Goal: Book appointment/travel/reservation

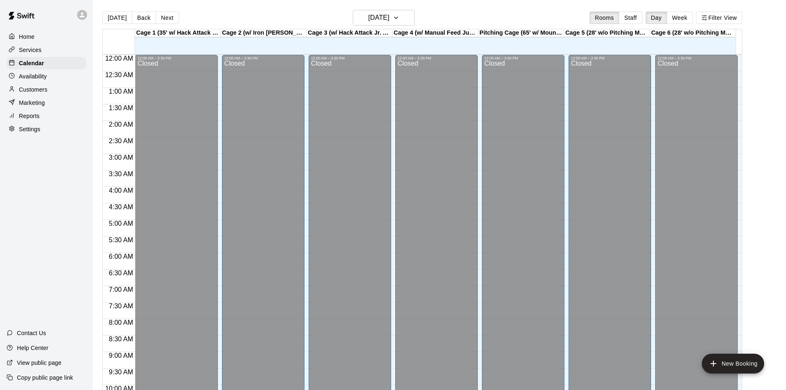
scroll to position [449, 0]
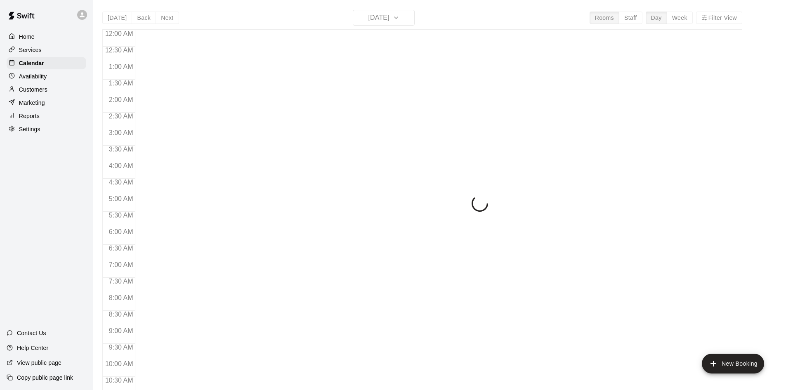
scroll to position [423, 0]
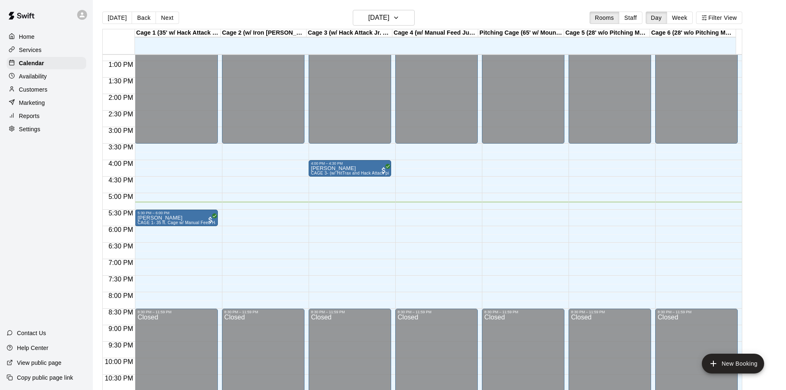
click at [310, 211] on div "12:00 AM – 3:30 PM Closed 4:00 PM – 4:30 PM [PERSON_NAME] CAGE 3- (w/ HitTrax a…" at bounding box center [350, 28] width 83 height 793
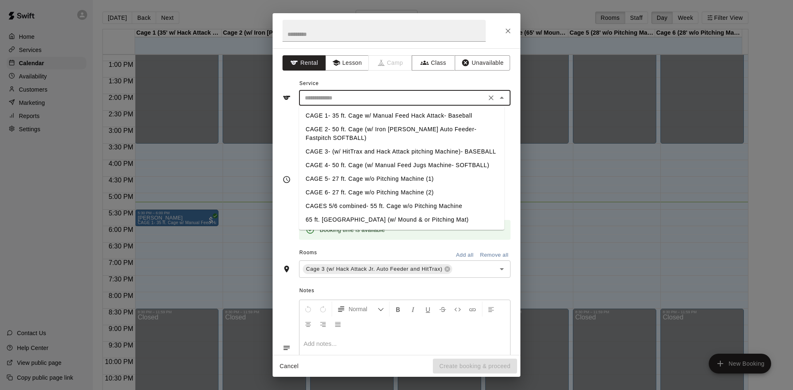
click at [342, 99] on input "text" at bounding box center [392, 98] width 182 height 10
click at [362, 152] on li "CAGE 3- (w/ HitTrax and Hack Attack pitching Machine)- BASEBALL" at bounding box center [401, 152] width 205 height 14
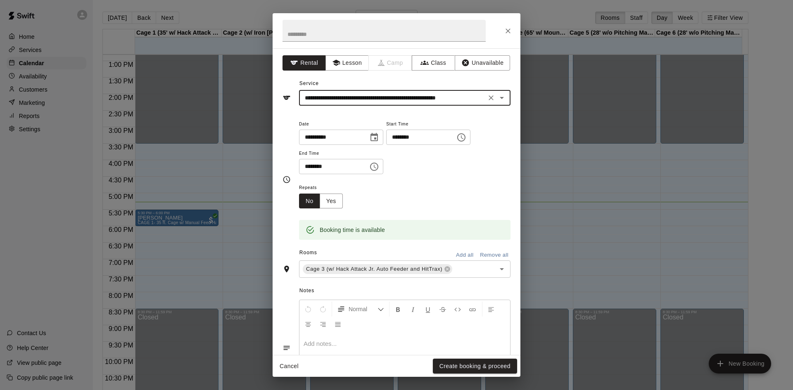
type input "**********"
click at [466, 362] on button "Create booking & proceed" at bounding box center [475, 366] width 84 height 15
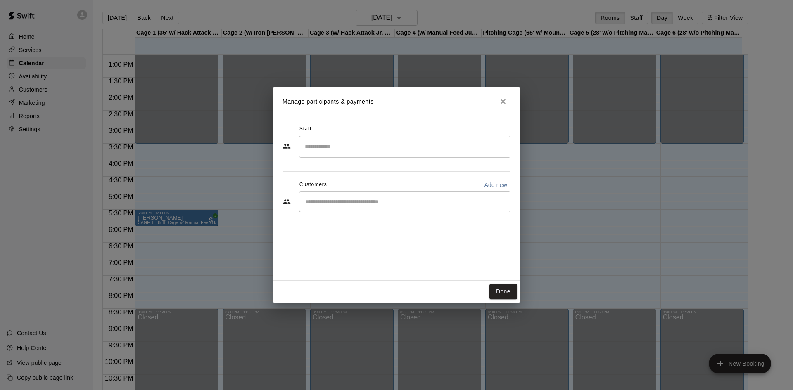
click at [318, 200] on input "Start typing to search customers..." at bounding box center [405, 202] width 204 height 8
type input "****"
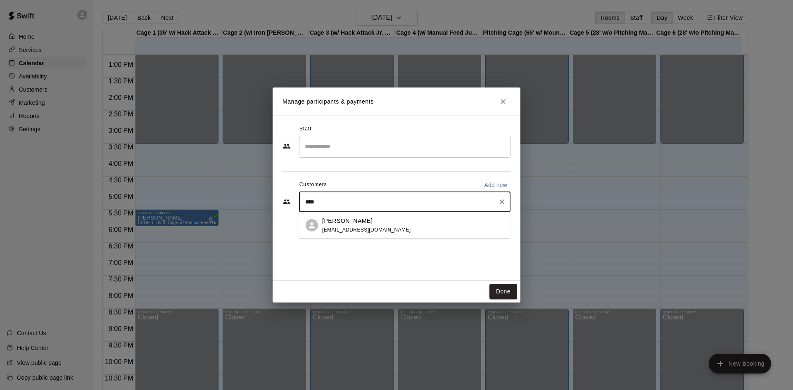
click at [317, 223] on div at bounding box center [311, 225] width 12 height 12
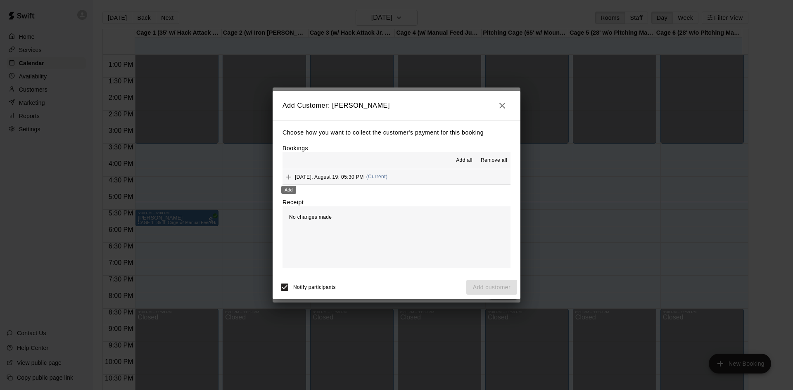
click at [286, 180] on div "Add" at bounding box center [288, 187] width 17 height 15
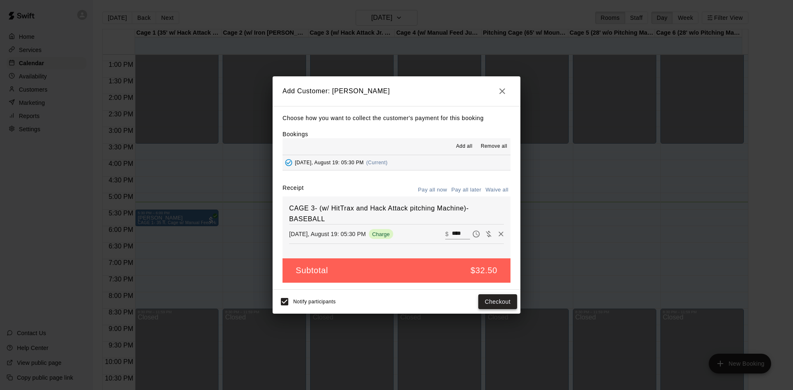
click at [490, 303] on button "Checkout" at bounding box center [497, 301] width 39 height 15
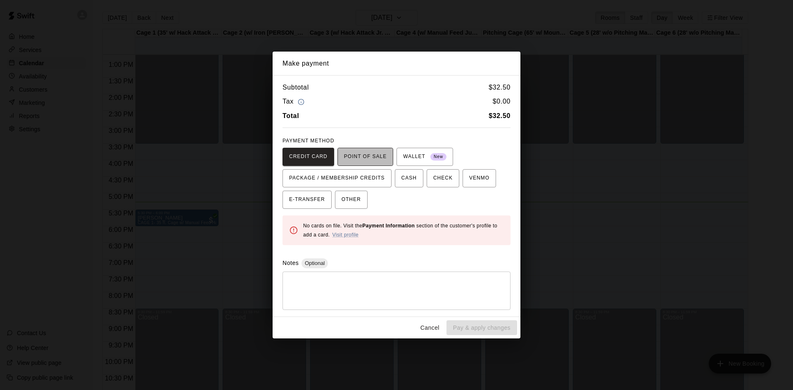
click at [351, 161] on span "POINT OF SALE" at bounding box center [365, 156] width 43 height 13
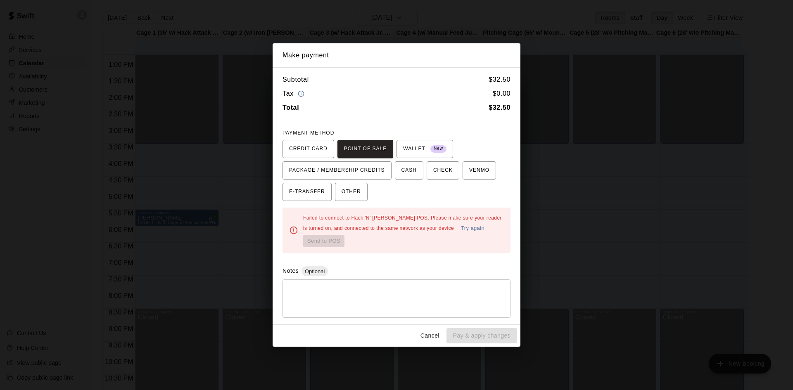
click at [431, 338] on button "Cancel" at bounding box center [429, 335] width 26 height 15
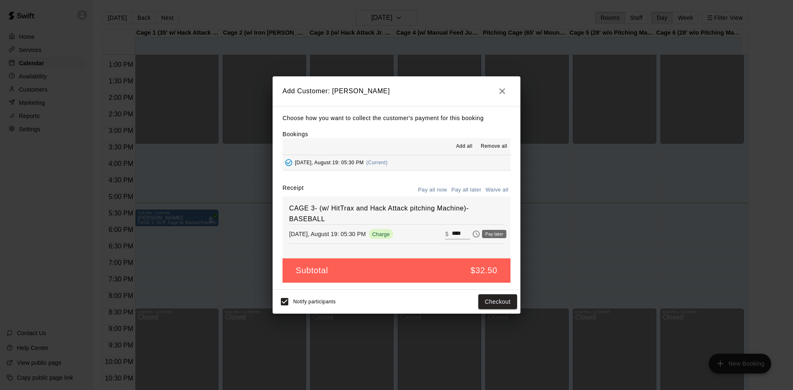
click at [472, 234] on icon "Pay later" at bounding box center [476, 234] width 8 height 8
click at [496, 303] on button "Add customer" at bounding box center [491, 301] width 51 height 15
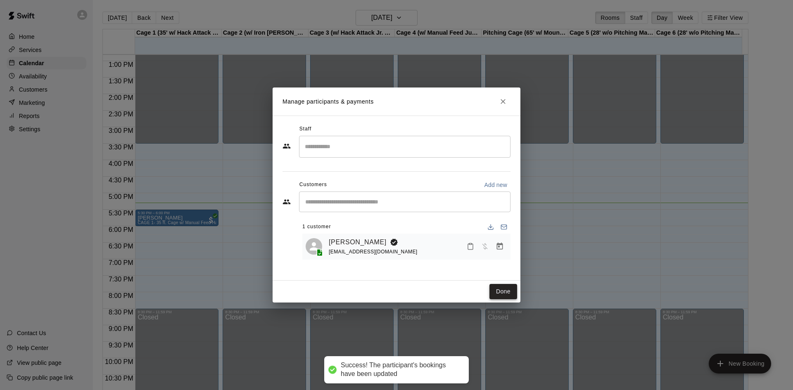
click at [499, 288] on button "Done" at bounding box center [503, 291] width 28 height 15
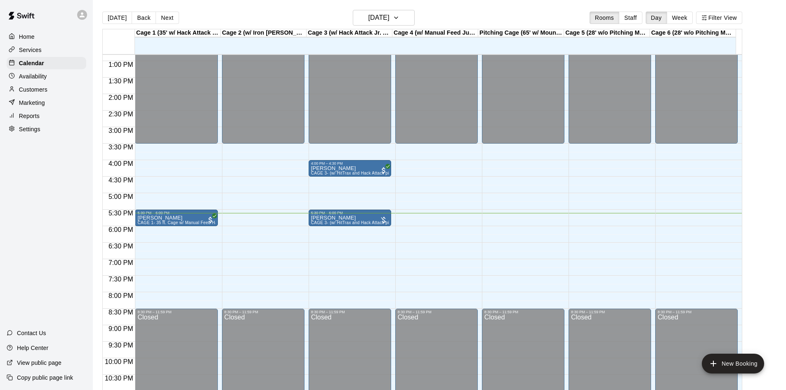
click at [656, 215] on div "12:00 AM – 3:30 PM Closed 8:30 PM – 11:59 PM Closed" at bounding box center [696, 28] width 83 height 793
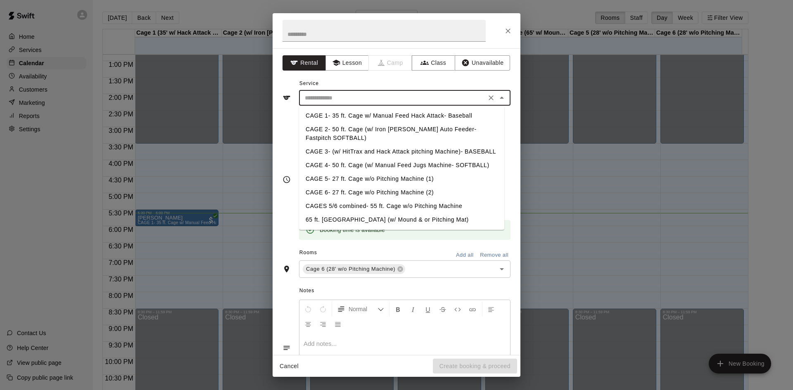
click at [322, 103] on input "text" at bounding box center [392, 98] width 182 height 10
click at [326, 193] on li "CAGE 6- 27 ft. Cage w/o Pitching Machine (2)" at bounding box center [401, 193] width 205 height 14
type input "**********"
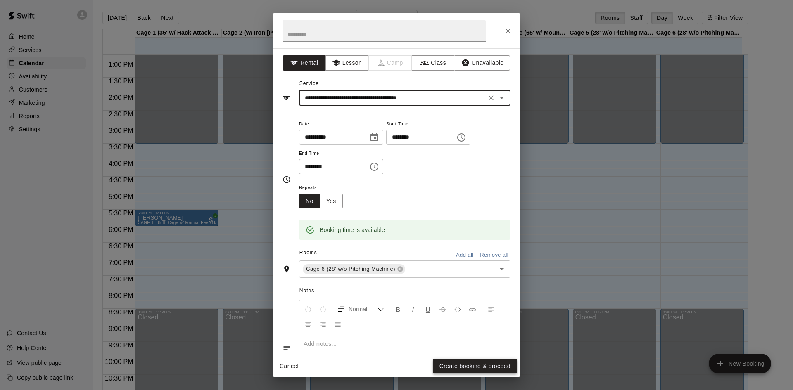
click at [457, 364] on button "Create booking & proceed" at bounding box center [475, 366] width 84 height 15
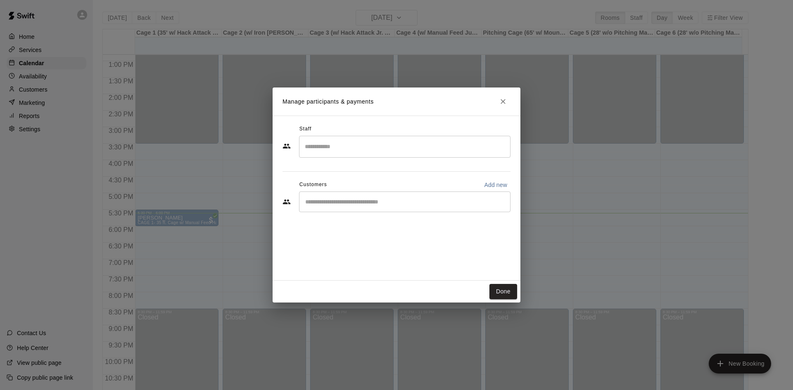
click at [327, 208] on div "​" at bounding box center [404, 202] width 211 height 21
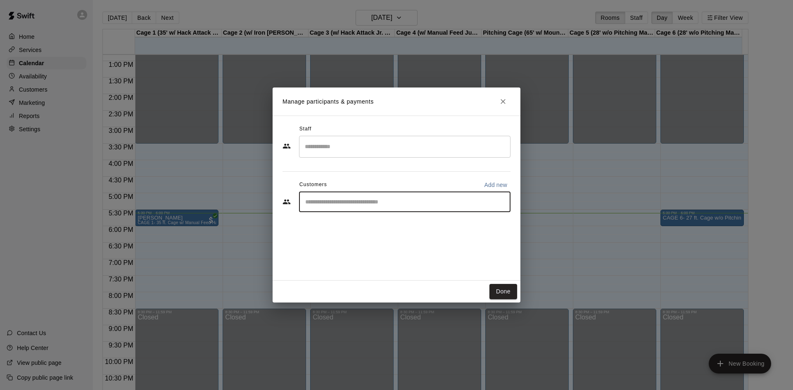
click at [330, 203] on input "Start typing to search customers..." at bounding box center [405, 202] width 204 height 8
type input "***"
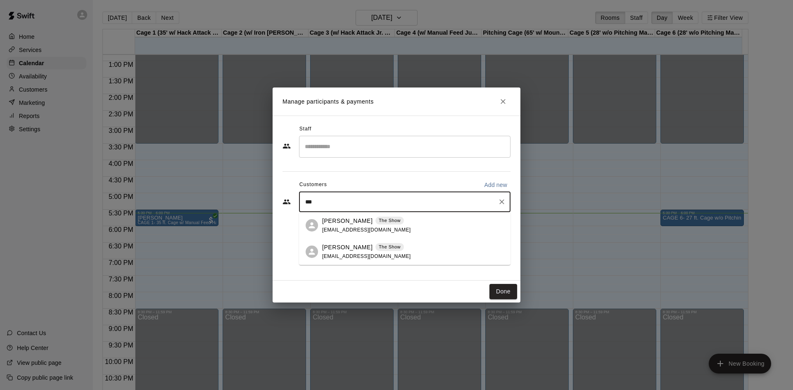
click at [330, 224] on p "[PERSON_NAME]" at bounding box center [347, 221] width 50 height 9
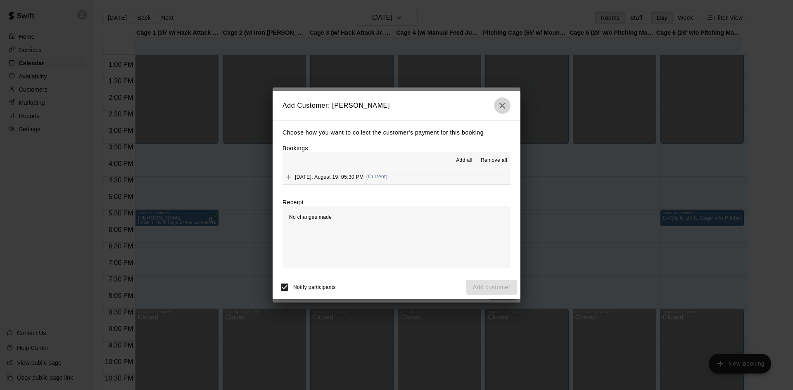
click at [505, 108] on icon "button" at bounding box center [502, 106] width 10 height 10
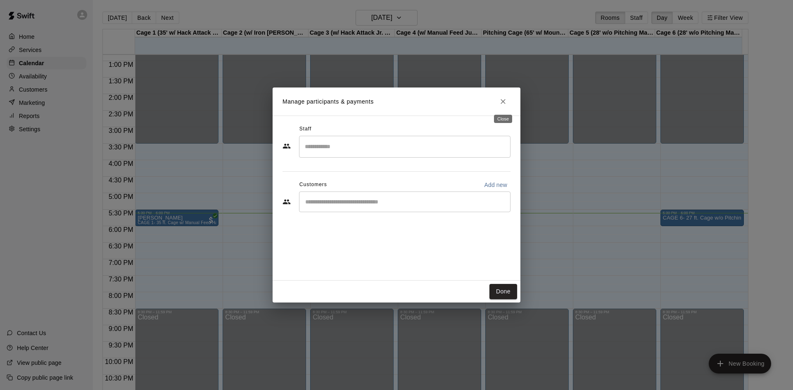
click at [501, 101] on icon "Close" at bounding box center [503, 101] width 8 height 8
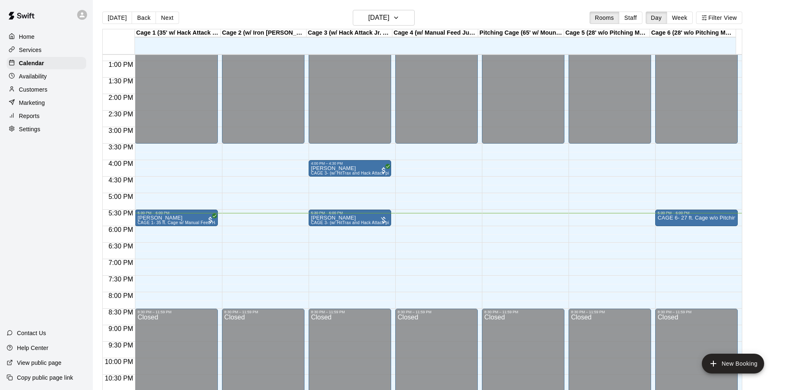
click at [21, 87] on p "Customers" at bounding box center [33, 89] width 28 height 8
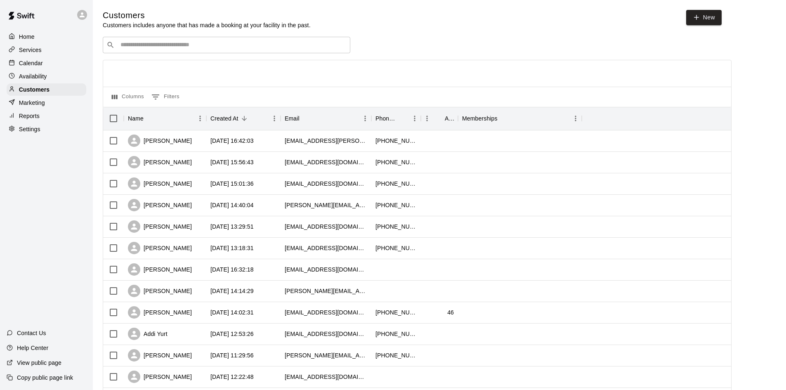
click at [135, 47] on input "Search customers by name or email" at bounding box center [232, 45] width 229 height 8
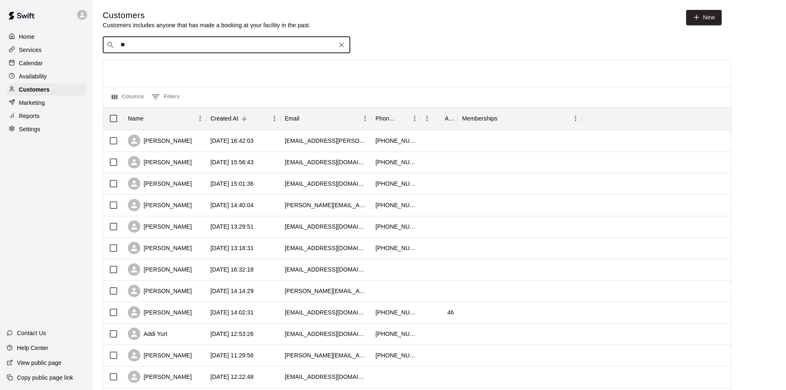
type input "***"
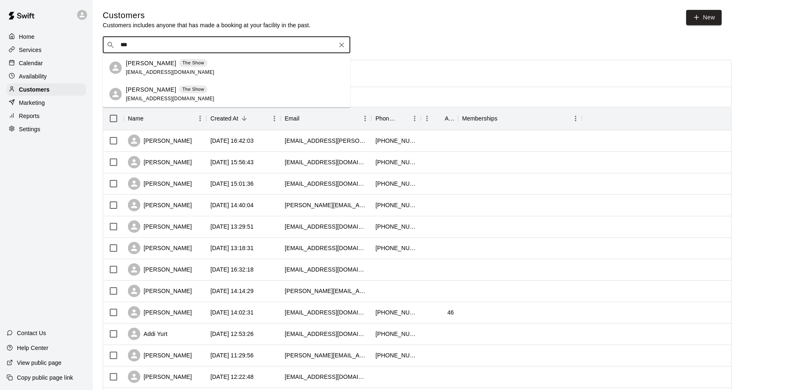
click at [131, 87] on p "[PERSON_NAME]" at bounding box center [151, 89] width 50 height 9
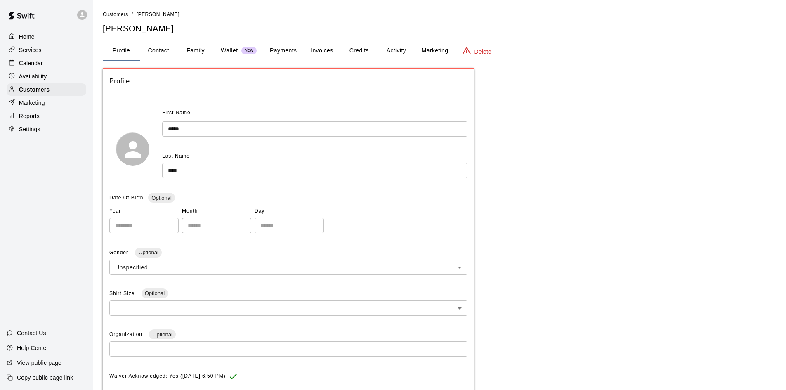
click at [432, 52] on button "Marketing" at bounding box center [435, 51] width 40 height 20
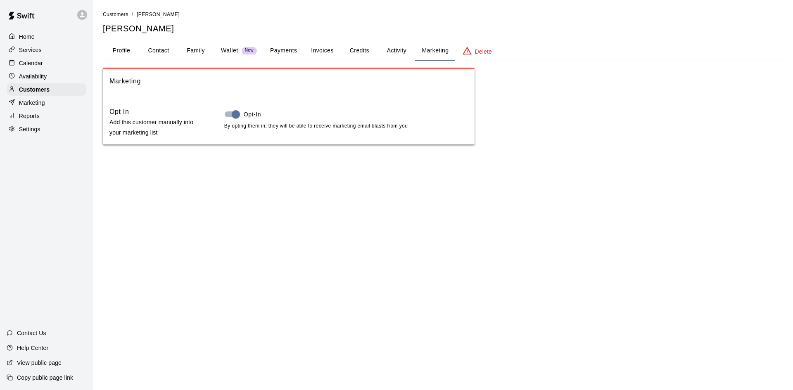
click at [390, 47] on button "Activity" at bounding box center [396, 51] width 37 height 20
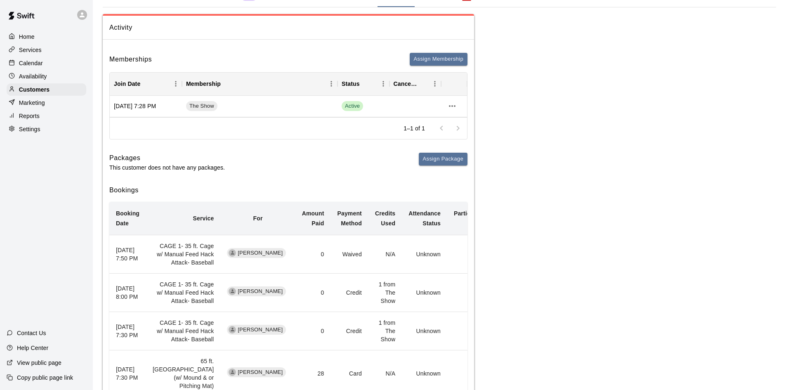
scroll to position [41, 0]
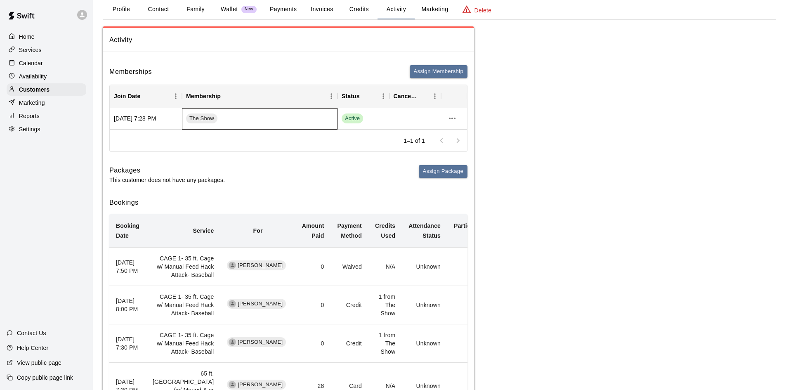
click at [305, 121] on div "The Show" at bounding box center [260, 118] width 156 height 21
click at [455, 119] on icon "more actions" at bounding box center [452, 119] width 7 height 2
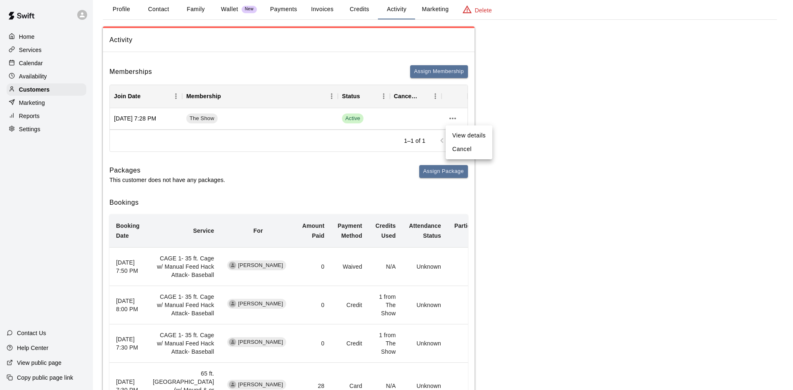
click at [340, 166] on div at bounding box center [396, 195] width 793 height 390
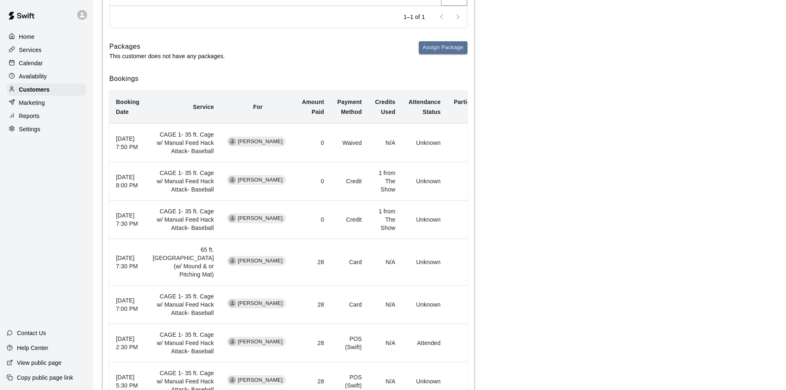
scroll to position [0, 0]
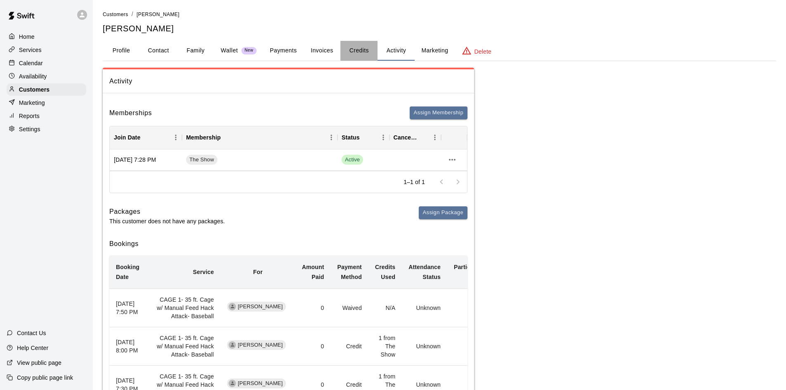
click at [355, 51] on button "Credits" at bounding box center [359, 51] width 37 height 20
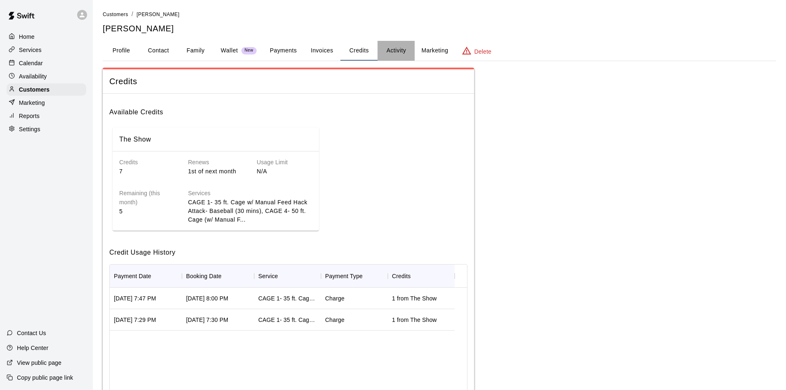
click at [399, 50] on button "Activity" at bounding box center [396, 51] width 37 height 20
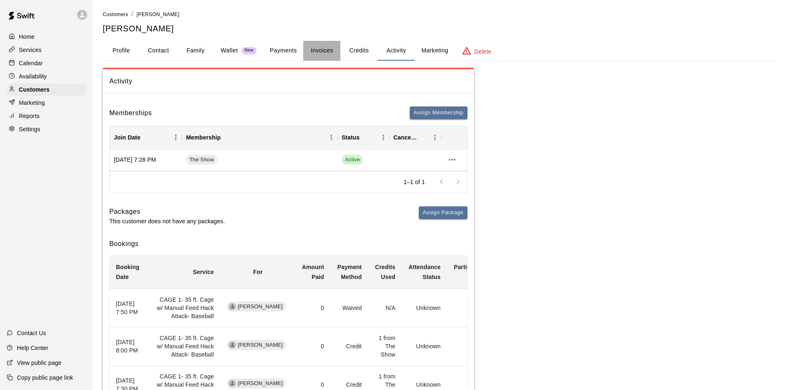
click at [326, 50] on button "Invoices" at bounding box center [321, 51] width 37 height 20
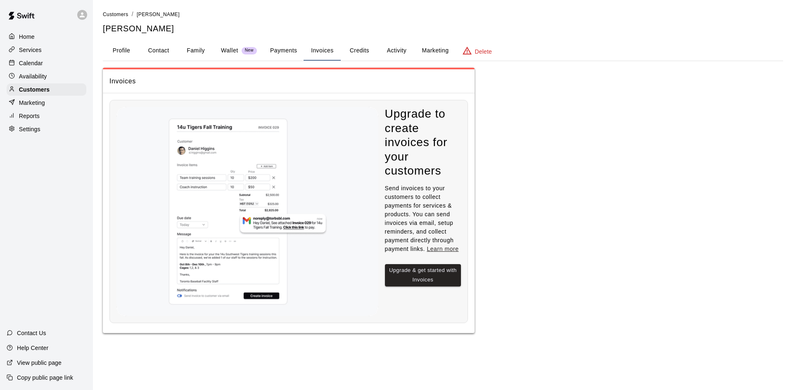
click at [385, 52] on button "Activity" at bounding box center [396, 51] width 37 height 20
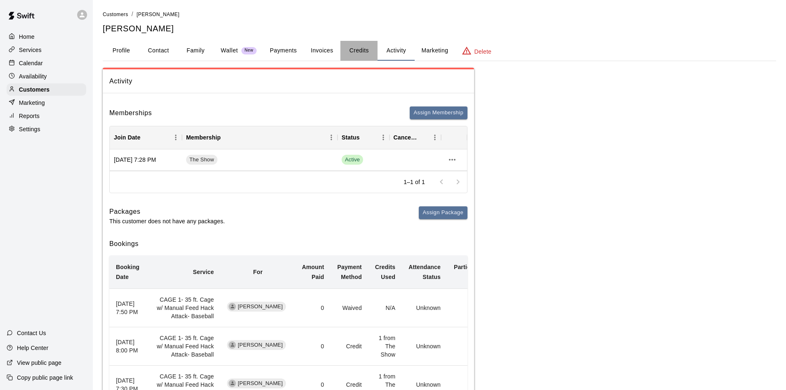
click at [352, 51] on button "Credits" at bounding box center [359, 51] width 37 height 20
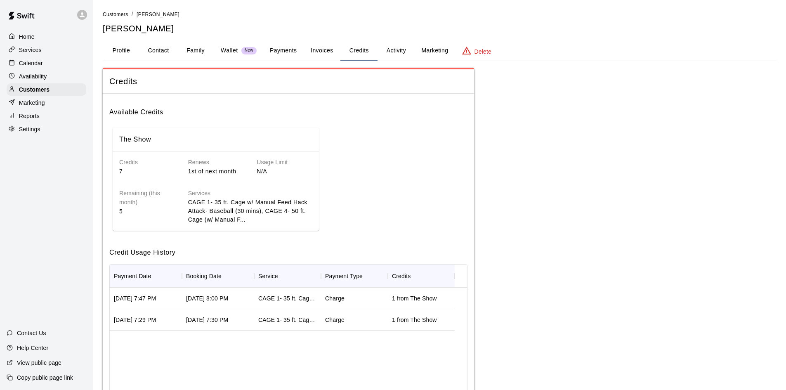
click at [25, 64] on p "Calendar" at bounding box center [31, 63] width 24 height 8
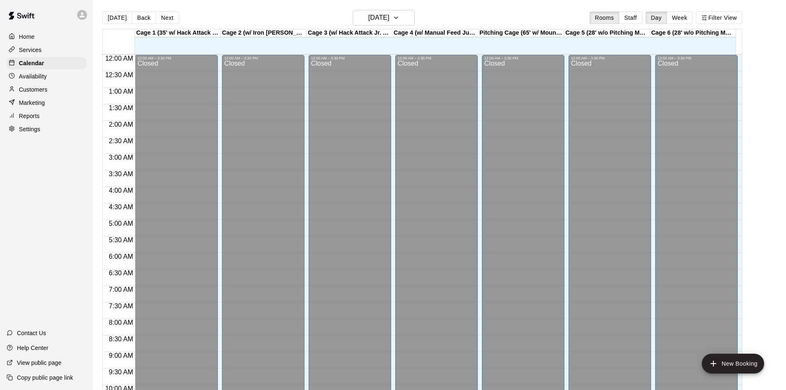
scroll to position [423, 0]
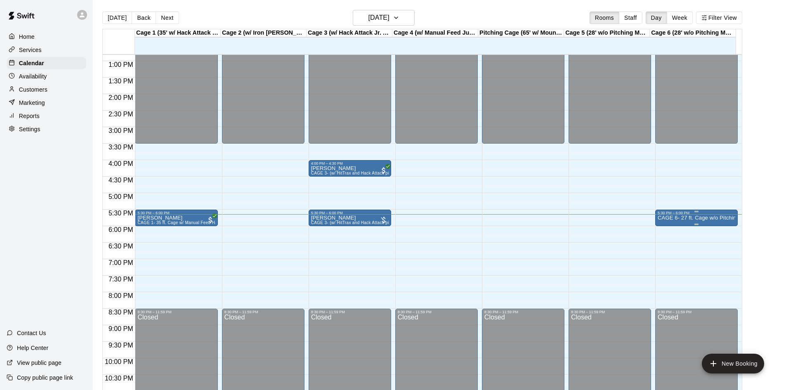
click at [672, 218] on p "CAGE 6- 27 ft. Cage w/o Pitching Machine (2)" at bounding box center [697, 218] width 78 height 0
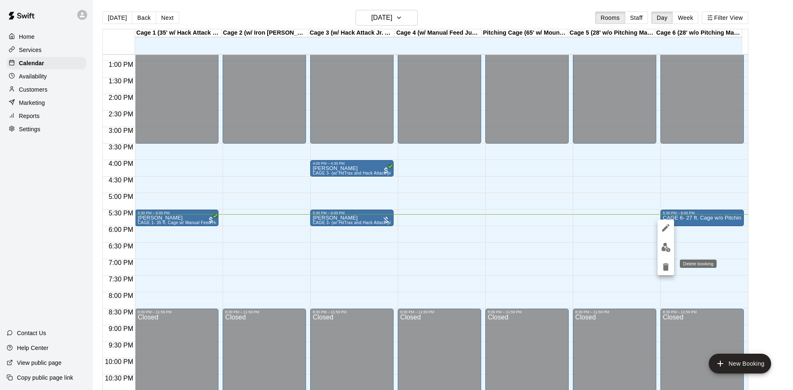
click at [666, 272] on button "delete" at bounding box center [665, 267] width 17 height 17
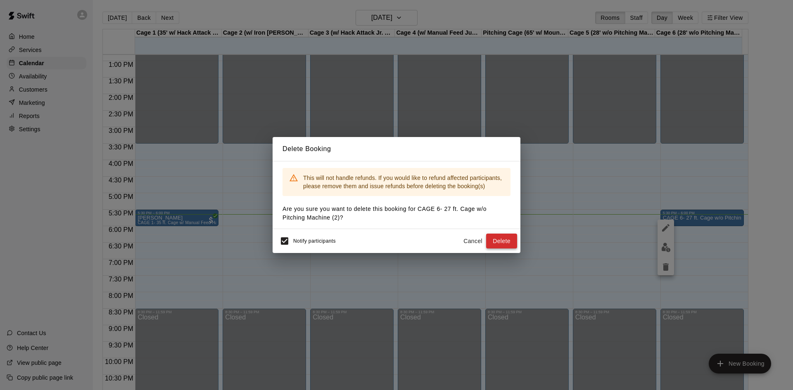
click at [498, 239] on button "Delete" at bounding box center [501, 241] width 31 height 15
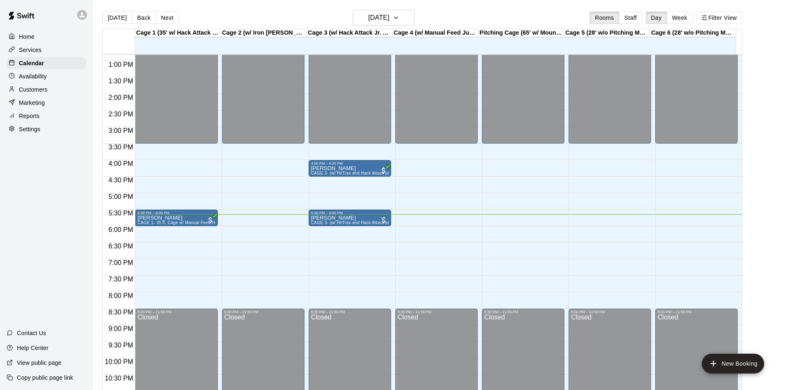
click at [658, 218] on div "12:00 AM – 3:30 PM Closed 8:30 PM – 11:59 PM Closed" at bounding box center [696, 28] width 83 height 793
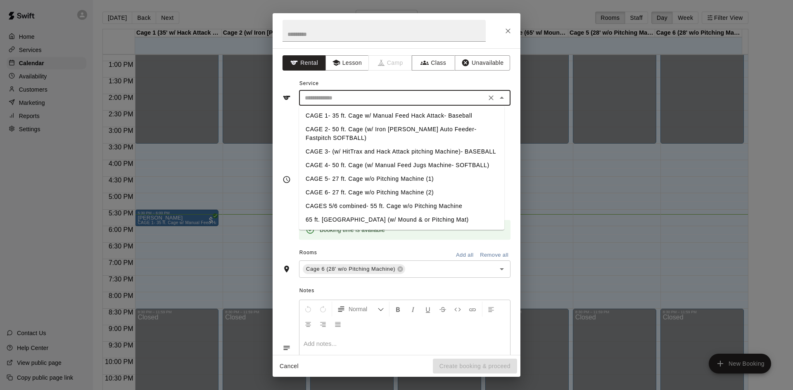
click at [343, 98] on input "text" at bounding box center [392, 98] width 182 height 10
click at [327, 216] on li "65 ft. [GEOGRAPHIC_DATA] (w/ Mound & or Pitching Mat)" at bounding box center [401, 220] width 205 height 14
type input "**********"
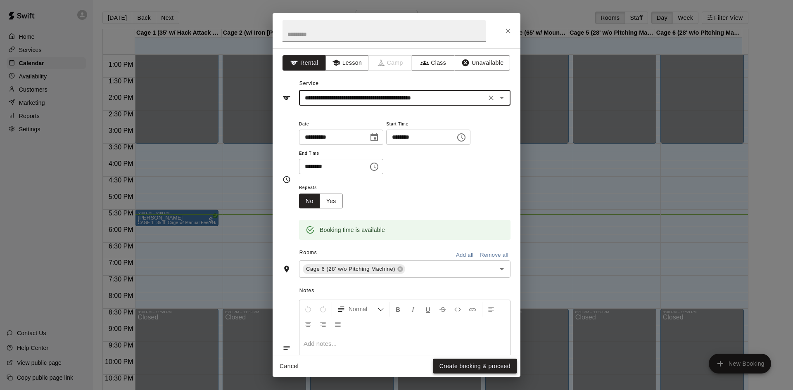
click at [460, 367] on button "Create booking & proceed" at bounding box center [475, 366] width 84 height 15
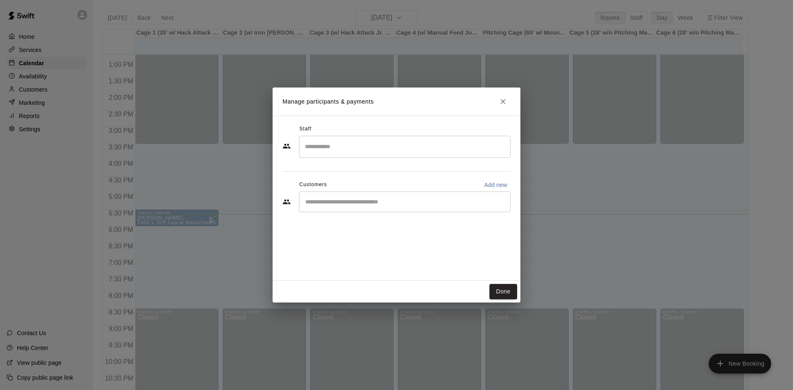
click at [310, 205] on input "Start typing to search customers..." at bounding box center [405, 202] width 204 height 8
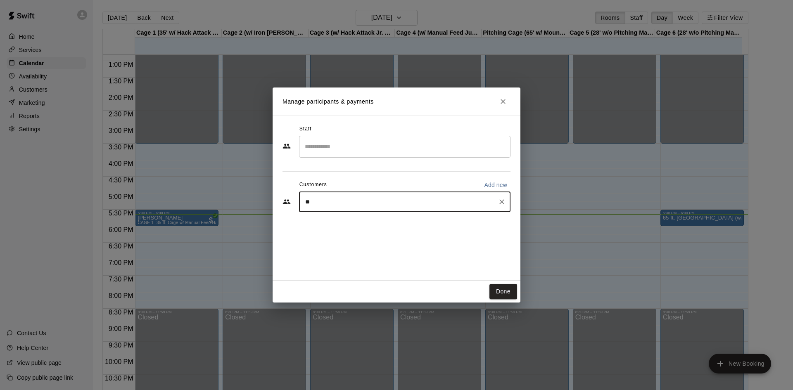
type input "***"
click at [326, 233] on div "[PERSON_NAME] The Show [EMAIL_ADDRESS][DOMAIN_NAME]" at bounding box center [366, 226] width 89 height 18
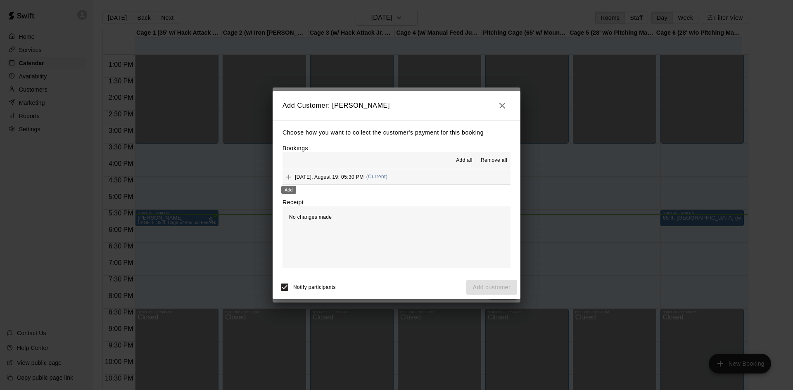
click at [287, 179] on icon "Add" at bounding box center [288, 177] width 8 height 8
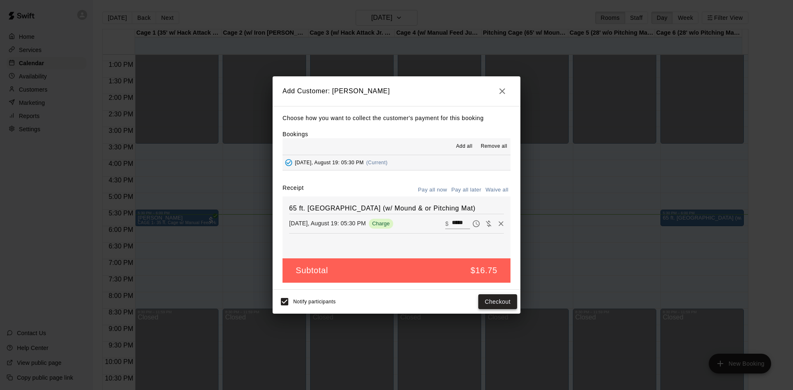
click at [500, 303] on button "Checkout" at bounding box center [497, 301] width 39 height 15
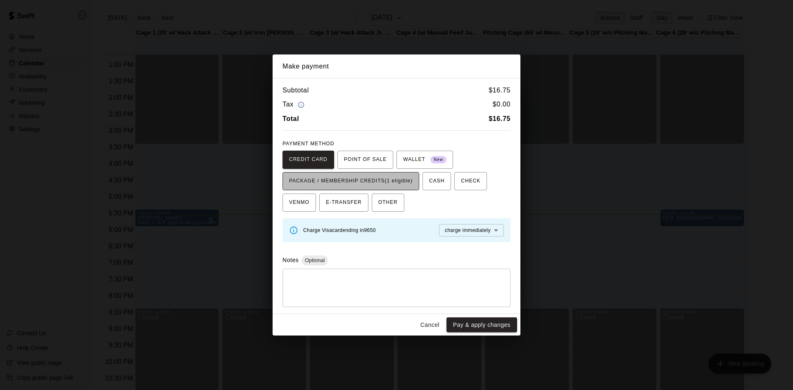
click at [349, 178] on span "PACKAGE / MEMBERSHIP CREDITS (1 eligible)" at bounding box center [350, 181] width 123 height 13
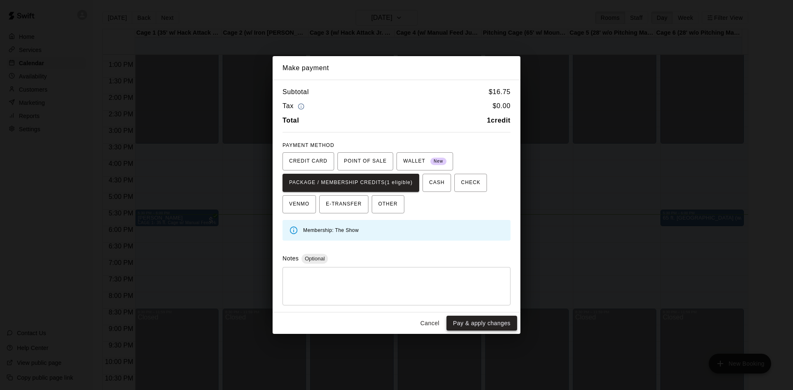
click at [471, 325] on button "Pay & apply changes" at bounding box center [481, 323] width 71 height 15
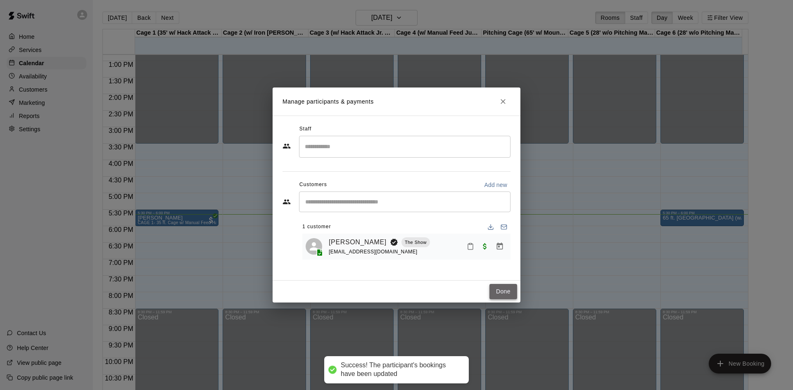
click at [503, 294] on button "Done" at bounding box center [503, 291] width 28 height 15
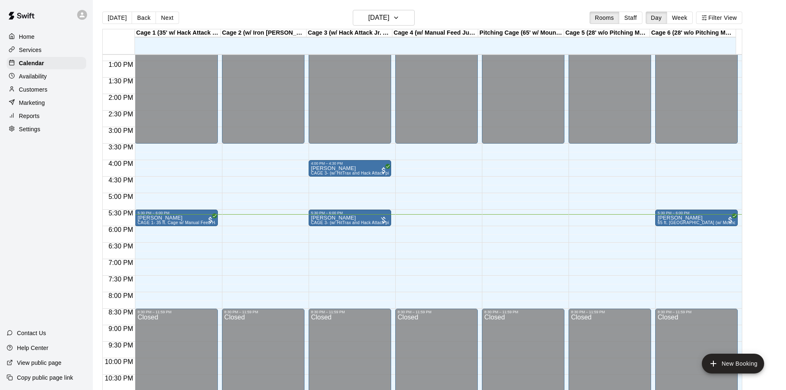
click at [137, 228] on div "12:00 AM – 3:30 PM Closed 5:30 PM – 6:00 PM [PERSON_NAME] CAGE 1- 35 ft. Cage w…" at bounding box center [176, 28] width 83 height 793
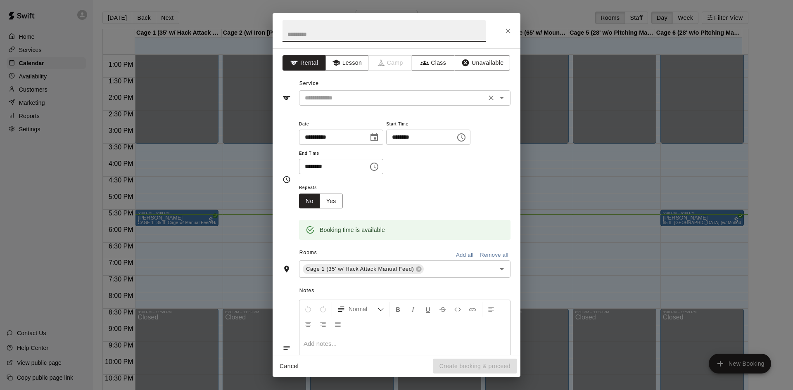
click at [329, 98] on input "text" at bounding box center [392, 98] width 182 height 10
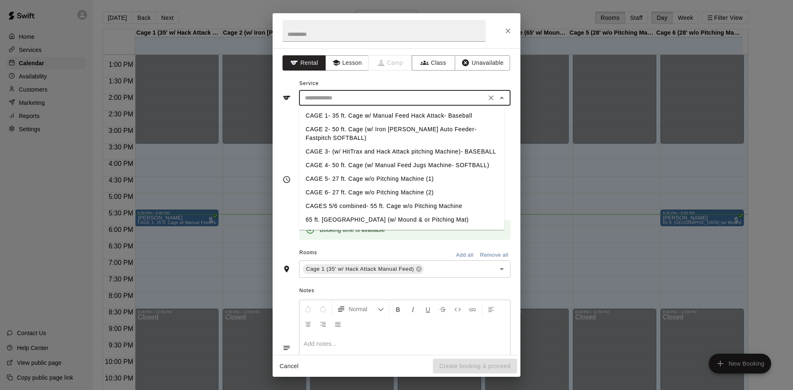
click at [352, 116] on li "CAGE 1- 35 ft. Cage w/ Manual Feed Hack Attack- Baseball" at bounding box center [401, 116] width 205 height 14
type input "**********"
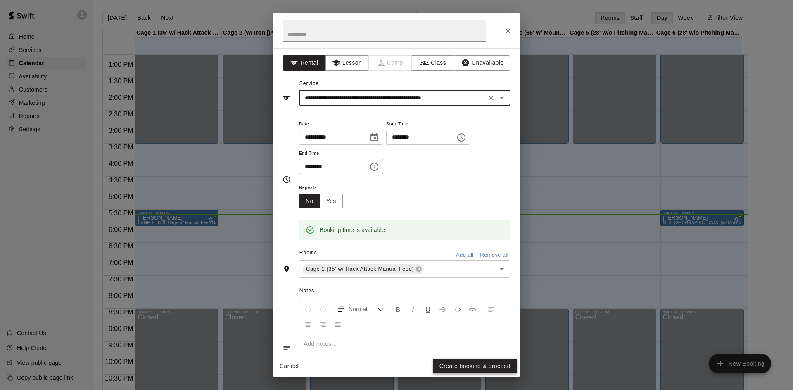
click at [460, 364] on button "Create booking & proceed" at bounding box center [475, 366] width 84 height 15
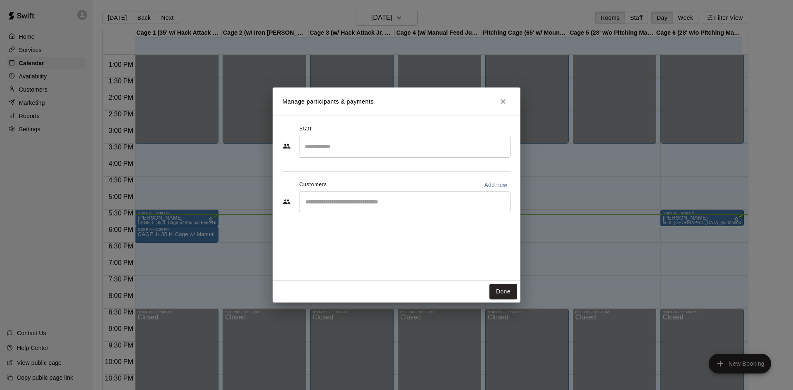
click at [312, 201] on input "Start typing to search customers..." at bounding box center [405, 202] width 204 height 8
type input "***"
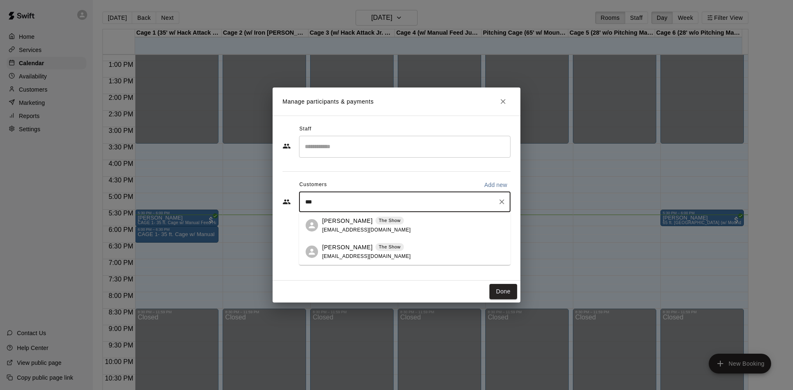
click at [324, 223] on p "[PERSON_NAME]" at bounding box center [347, 221] width 50 height 9
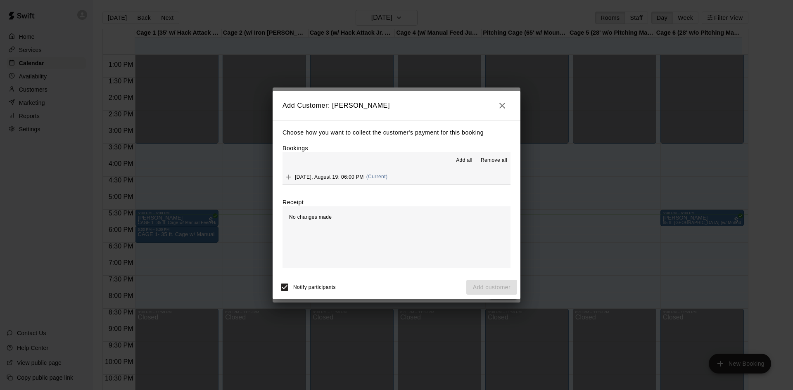
click at [285, 177] on icon "Add" at bounding box center [288, 177] width 8 height 8
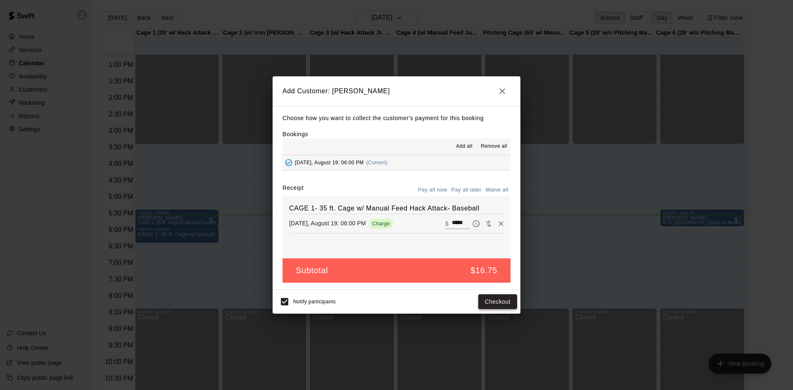
click at [492, 299] on button "Checkout" at bounding box center [497, 301] width 39 height 15
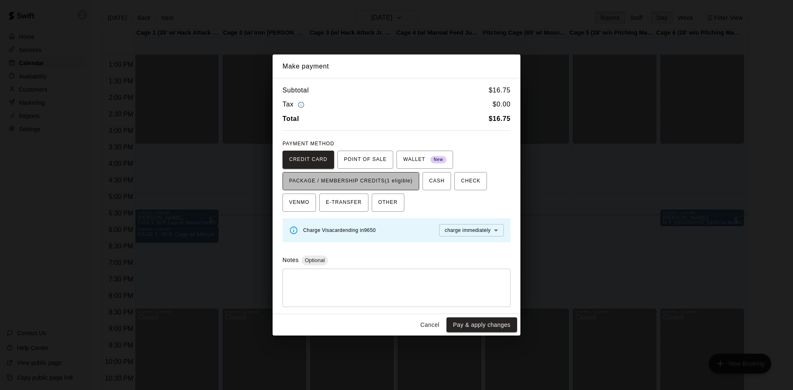
click at [360, 176] on span "PACKAGE / MEMBERSHIP CREDITS (1 eligible)" at bounding box center [350, 181] width 123 height 13
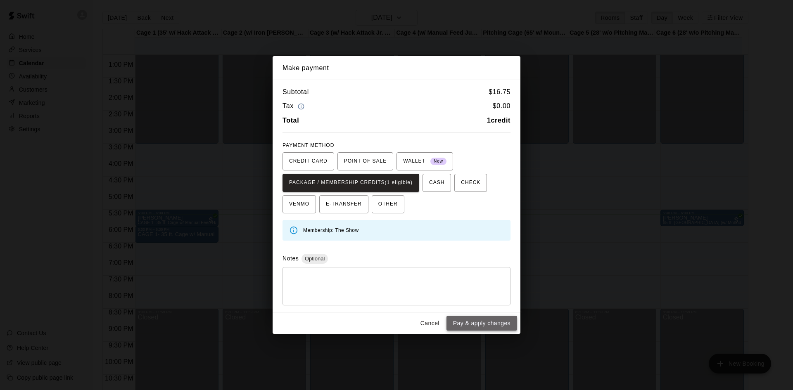
click at [472, 324] on button "Pay & apply changes" at bounding box center [481, 323] width 71 height 15
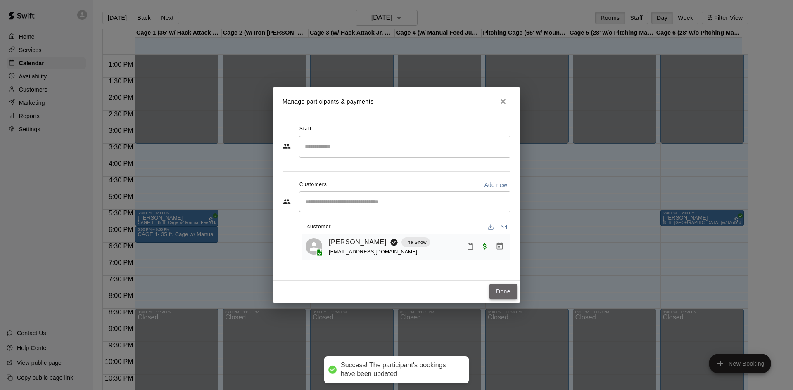
click at [497, 289] on button "Done" at bounding box center [503, 291] width 28 height 15
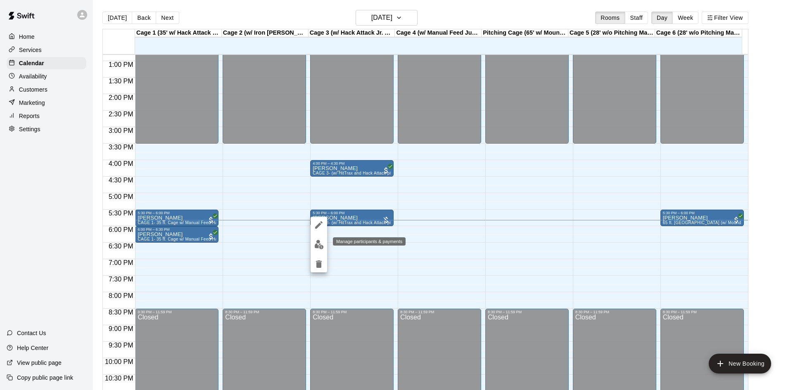
click at [319, 246] on img "edit" at bounding box center [318, 244] width 9 height 9
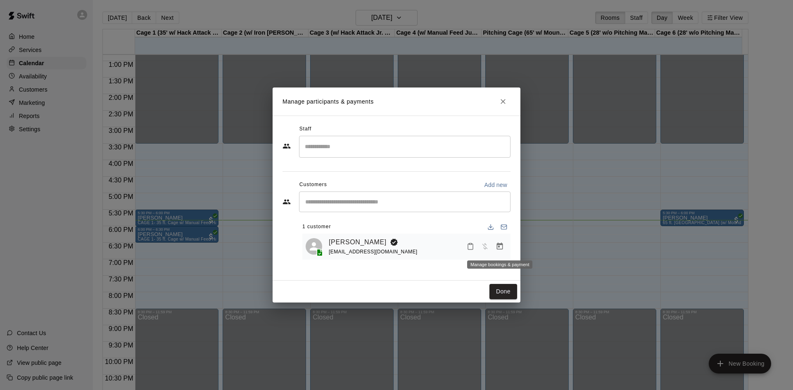
click at [497, 247] on icon "Manage bookings & payment" at bounding box center [499, 246] width 8 height 8
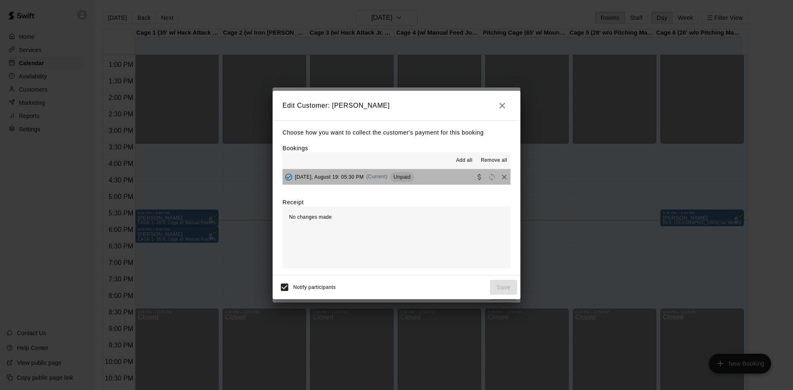
click at [403, 179] on span "Unpaid" at bounding box center [402, 177] width 24 height 6
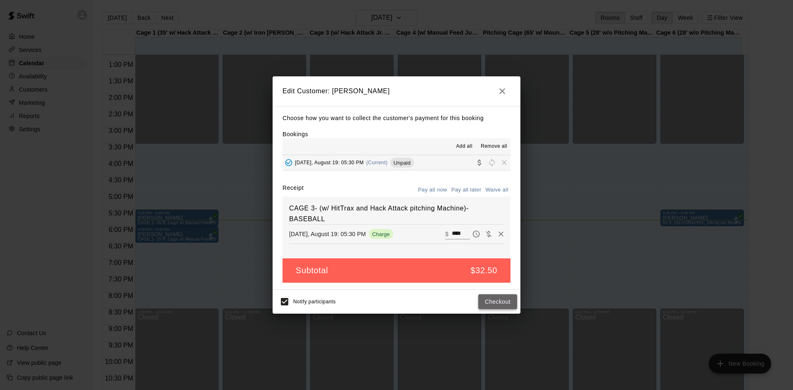
click at [487, 299] on button "Checkout" at bounding box center [497, 301] width 39 height 15
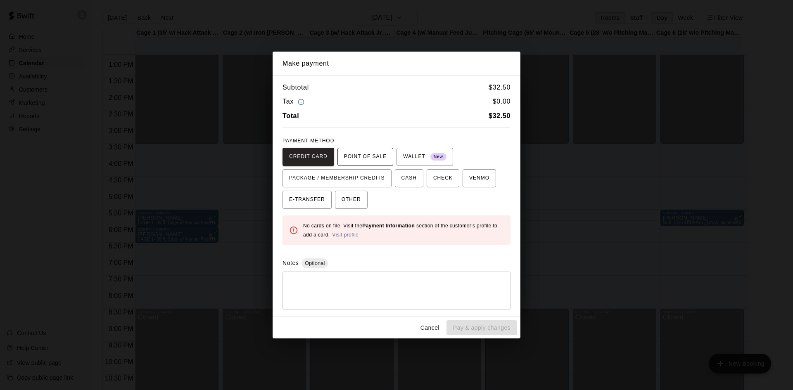
click at [368, 162] on span "POINT OF SALE" at bounding box center [365, 156] width 43 height 13
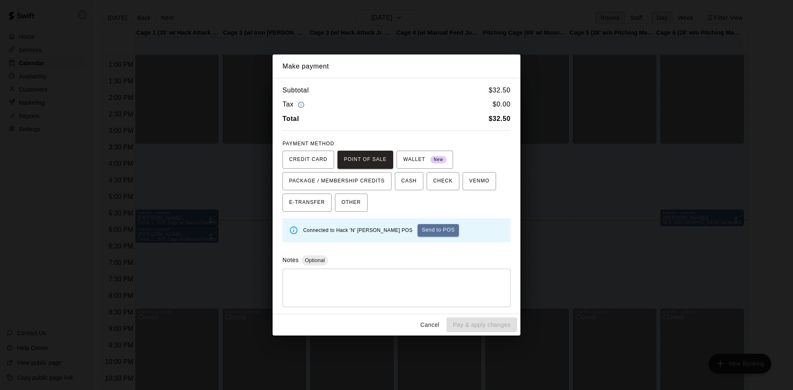
click at [419, 230] on button "Send to POS" at bounding box center [437, 230] width 41 height 12
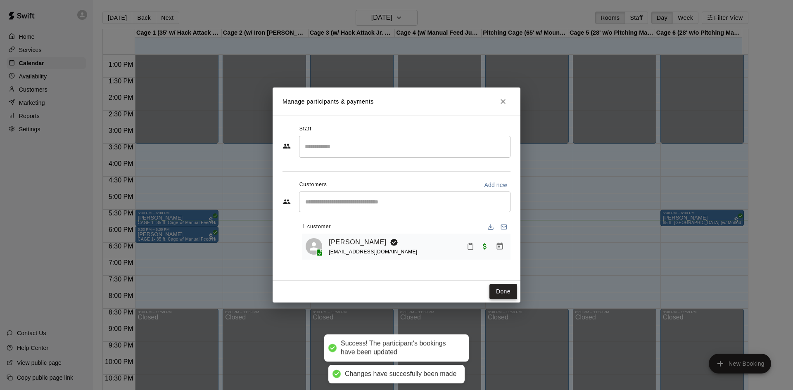
click at [496, 291] on button "Done" at bounding box center [503, 291] width 28 height 15
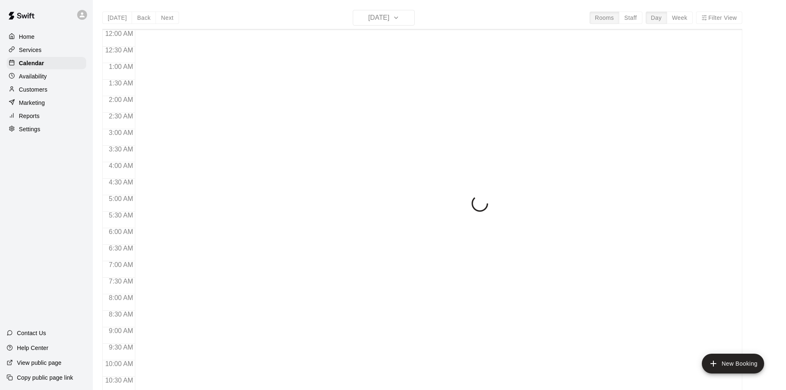
scroll to position [423, 0]
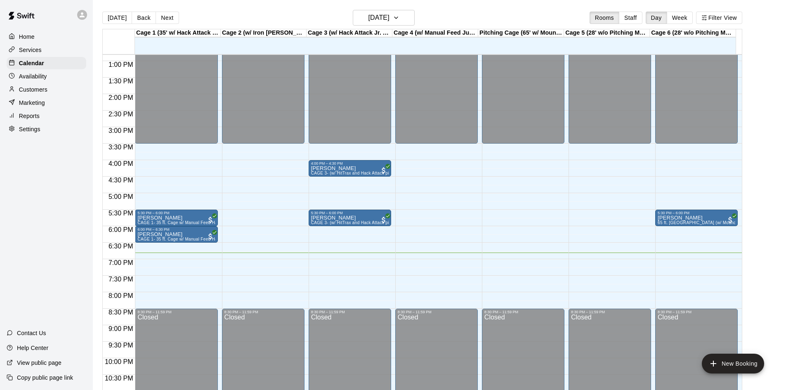
click at [28, 50] on p "Services" at bounding box center [30, 50] width 23 height 8
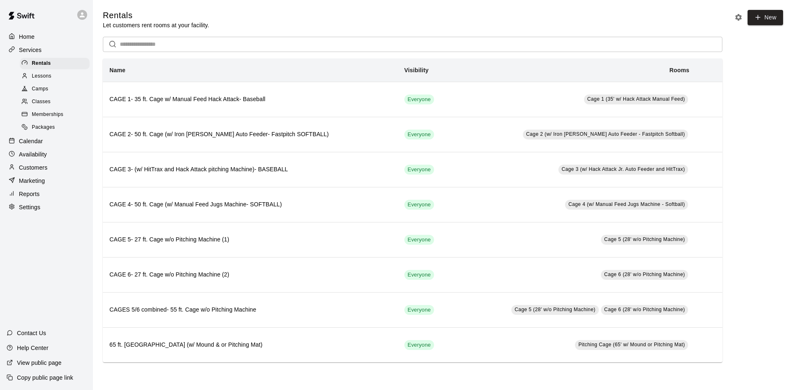
click at [49, 73] on div "Lessons" at bounding box center [55, 77] width 70 height 12
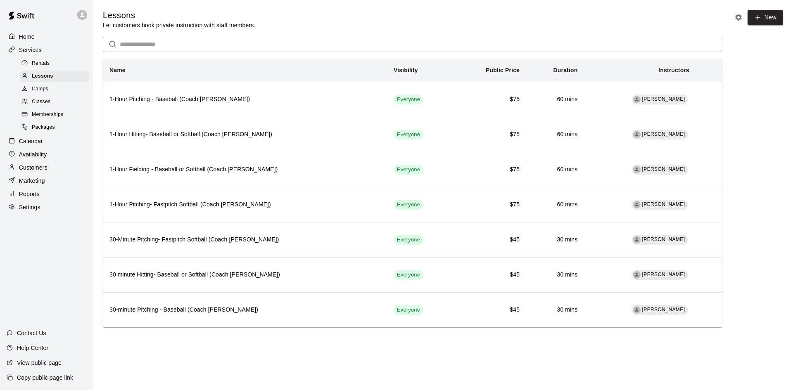
click at [21, 145] on p "Calendar" at bounding box center [31, 141] width 24 height 8
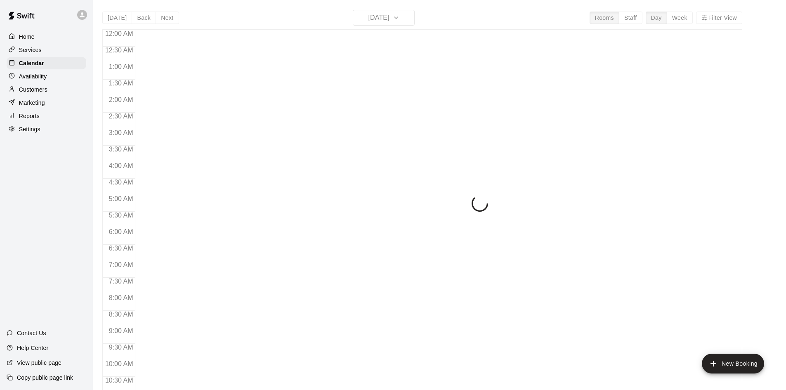
scroll to position [423, 0]
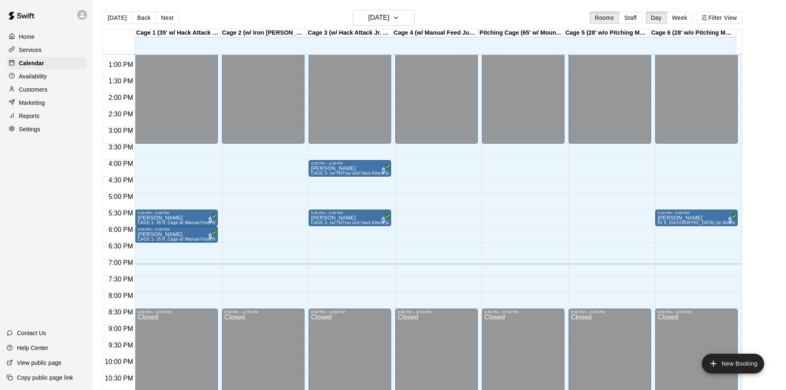
click at [27, 52] on p "Services" at bounding box center [30, 50] width 23 height 8
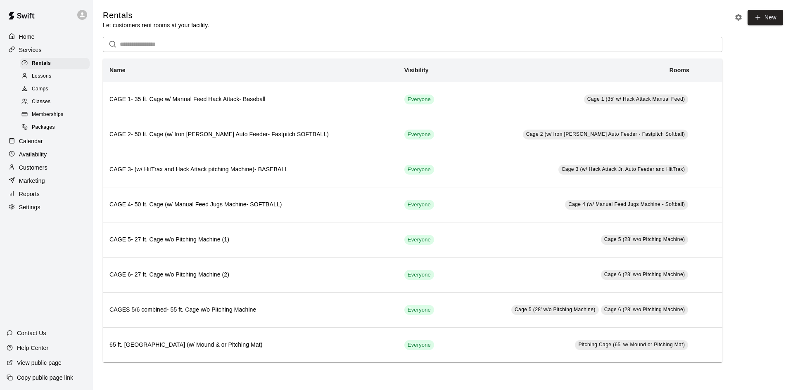
click at [31, 79] on div at bounding box center [26, 77] width 10 height 8
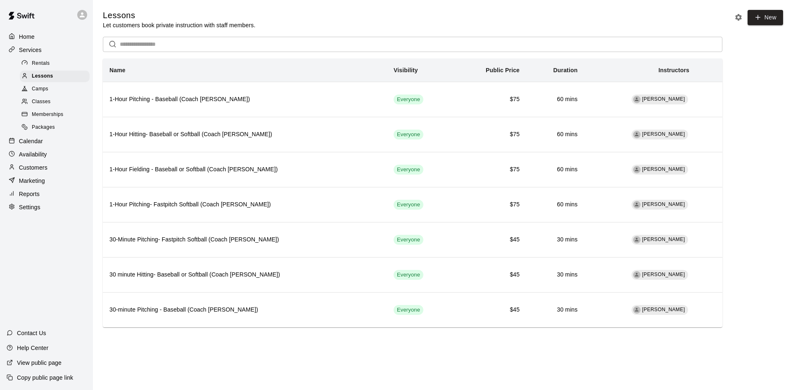
click at [25, 48] on p "Services" at bounding box center [30, 50] width 23 height 8
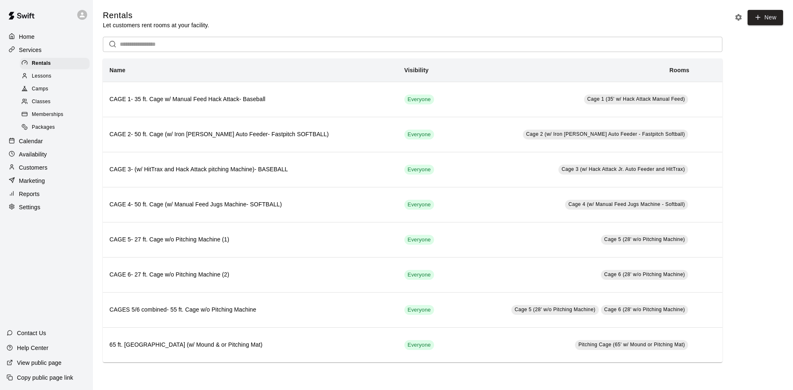
click at [35, 145] on p "Calendar" at bounding box center [31, 141] width 24 height 8
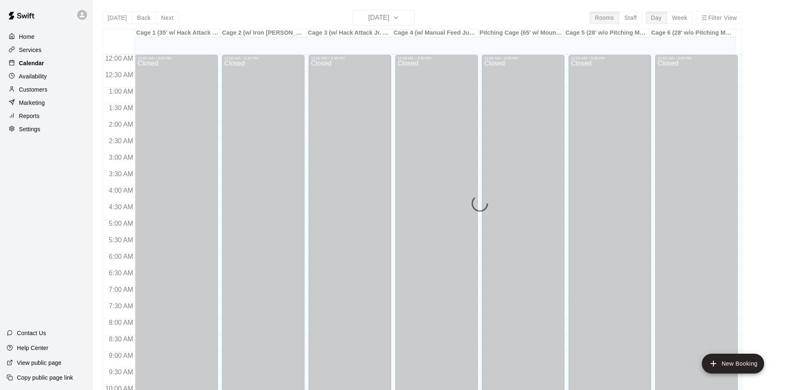
scroll to position [423, 0]
